Goal: Manage account settings

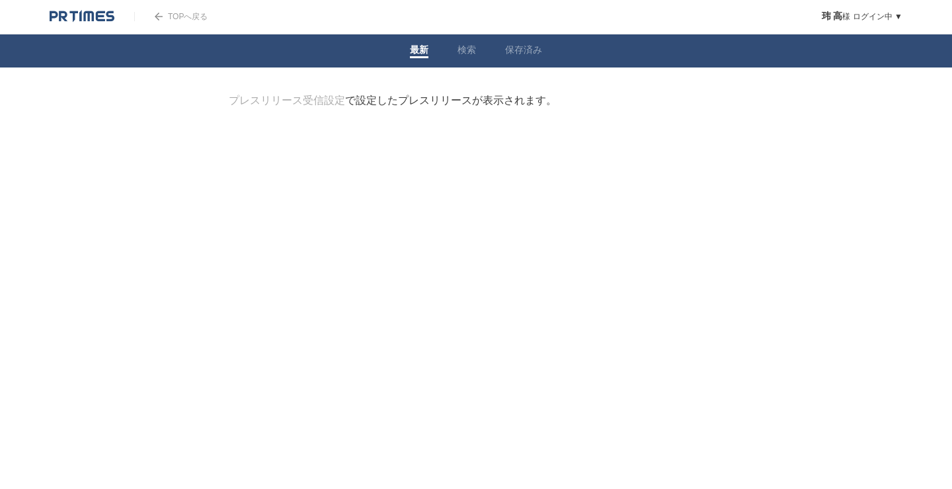
click at [317, 104] on link "プレスリリース受信設定" at bounding box center [287, 100] width 116 height 11
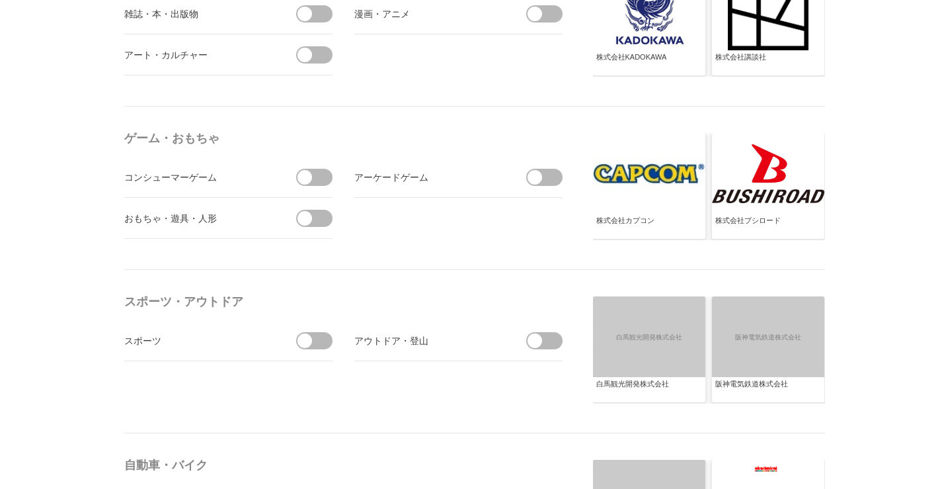
scroll to position [1322, 0]
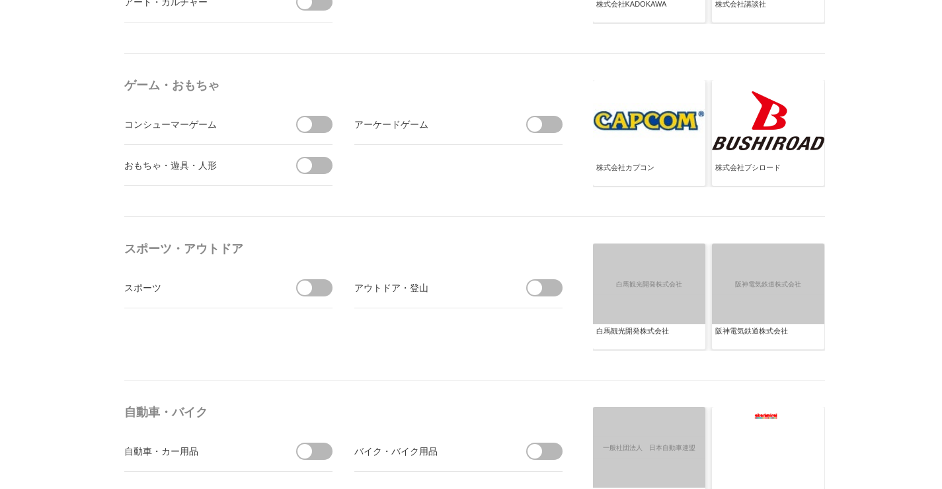
click at [626, 334] on div "白馬観光開発株式会社" at bounding box center [649, 336] width 106 height 21
click at [639, 329] on div "白馬観光開発株式会社" at bounding box center [649, 336] width 106 height 21
click at [632, 301] on div "白馬観光開発株式会社" at bounding box center [649, 283] width 112 height 81
click at [611, 319] on div "白馬観光開発株式会社" at bounding box center [649, 283] width 112 height 81
click at [623, 328] on div "白馬観光開発株式会社" at bounding box center [649, 336] width 106 height 21
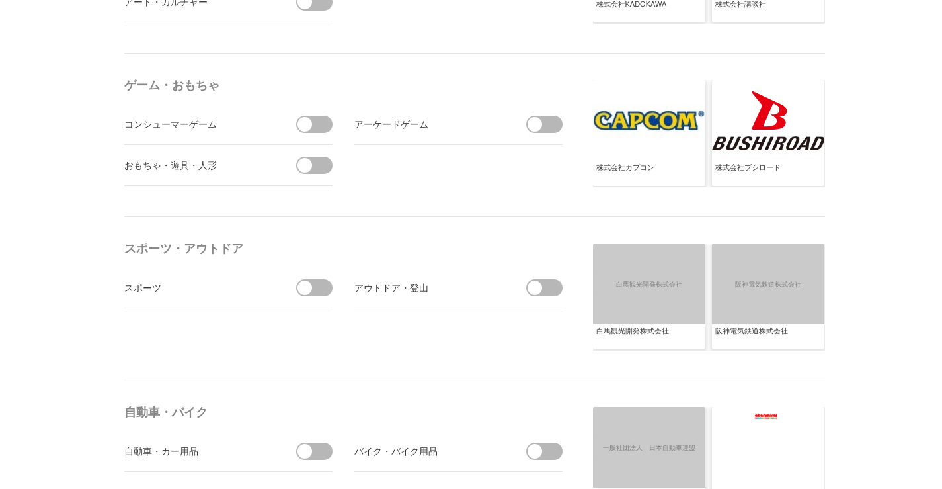
click at [621, 328] on div "白馬観光開発株式会社" at bounding box center [649, 336] width 106 height 21
click at [620, 335] on div "白馬観光開発株式会社" at bounding box center [649, 336] width 106 height 21
click at [614, 330] on div "白馬観光開発株式会社" at bounding box center [649, 336] width 106 height 21
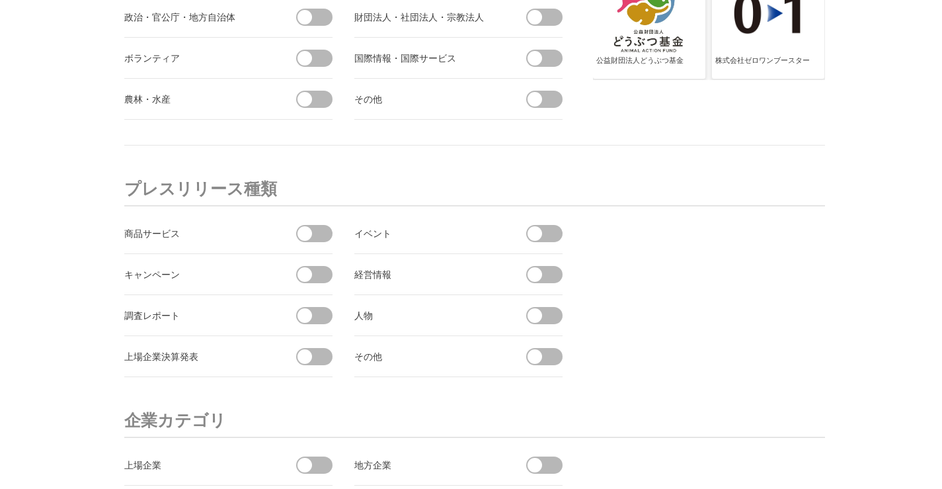
scroll to position [0, 0]
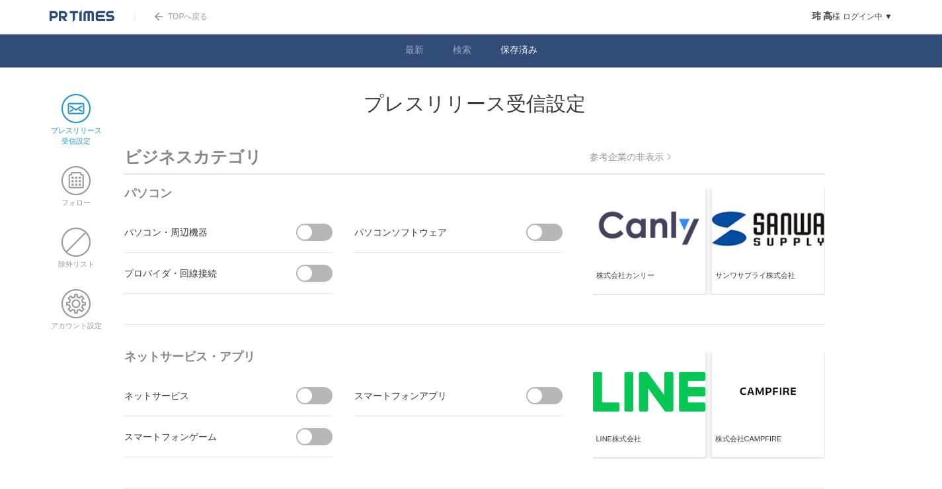
click at [525, 47] on link "保存済み" at bounding box center [519, 51] width 37 height 14
click at [75, 182] on span at bounding box center [75, 180] width 29 height 29
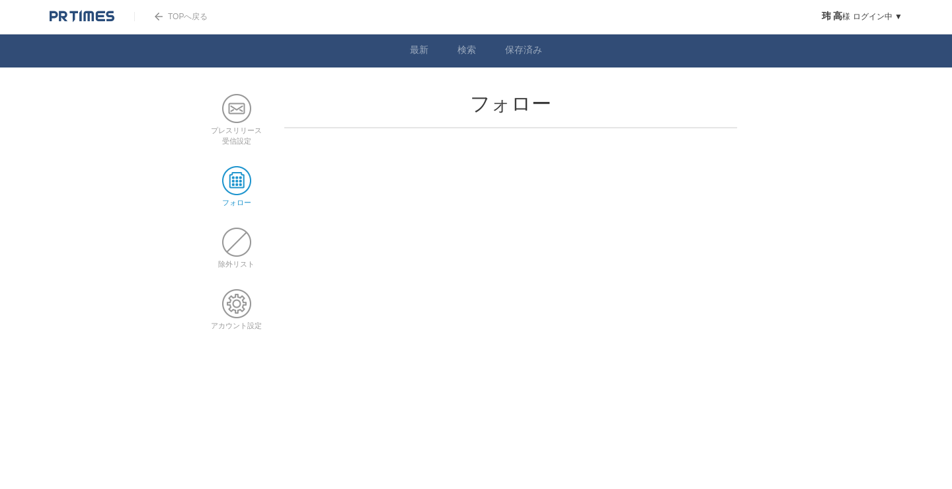
click at [67, 23] on div at bounding box center [92, 16] width 85 height 33
click at [71, 12] on img at bounding box center [82, 16] width 65 height 13
